Goal: Task Accomplishment & Management: Use online tool/utility

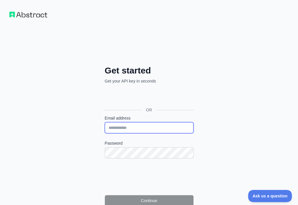
click at [105, 122] on input "Email address" at bounding box center [149, 127] width 89 height 11
paste input "**********"
type input "**********"
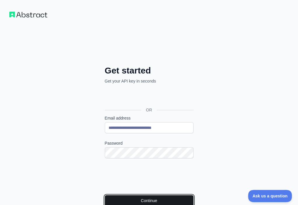
click at [105, 195] on button "Continue" at bounding box center [149, 200] width 89 height 11
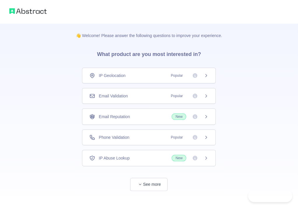
click at [150, 93] on div "Email Validation Popular" at bounding box center [148, 96] width 119 height 6
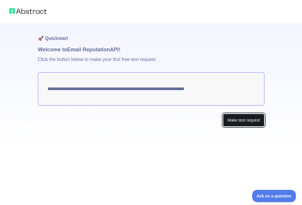
click at [232, 118] on button "Make test request" at bounding box center [243, 120] width 41 height 13
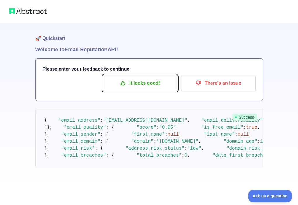
click at [144, 88] on p "It looks good!" at bounding box center [140, 83] width 66 height 10
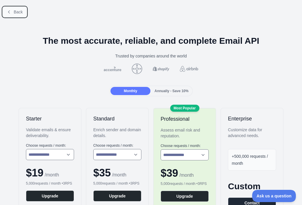
click at [18, 11] on span "Back" at bounding box center [18, 12] width 9 height 5
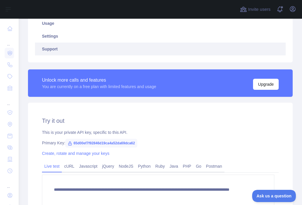
scroll to position [135, 0]
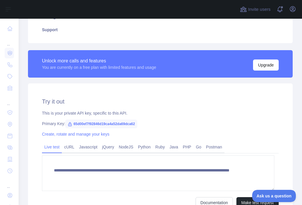
click at [121, 121] on span "65d00ef7f92846d19ca4a52da69dca62" at bounding box center [101, 124] width 72 height 9
copy span "65d00ef7f92846d19ca4a52da69dca62"
